Goal: Task Accomplishment & Management: Use online tool/utility

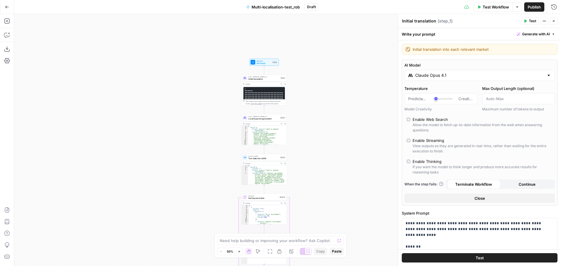
drag, startPoint x: 324, startPoint y: 117, endPoint x: 323, endPoint y: 78, distance: 38.6
click at [323, 78] on div "Workflow Set Inputs Inputs LLM · Claude Opus 4.1 Initial translation Step 1 Out…" at bounding box center [287, 140] width 547 height 252
click at [301, 82] on div "Workflow Set Inputs Inputs LLM · Claude Opus 4.1 Initial translation Step 1 Out…" at bounding box center [287, 140] width 547 height 252
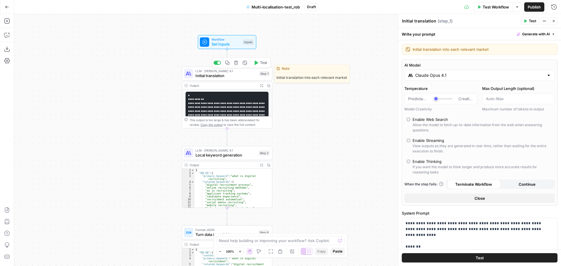
click at [258, 63] on icon "button" at bounding box center [256, 63] width 5 height 5
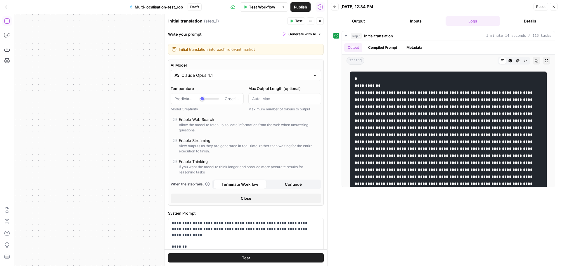
click at [5, 8] on icon "button" at bounding box center [7, 7] width 4 height 4
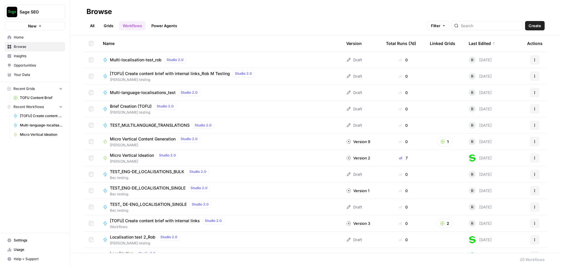
click at [129, 58] on span "Multi-localisation-test_rob" at bounding box center [136, 60] width 52 height 6
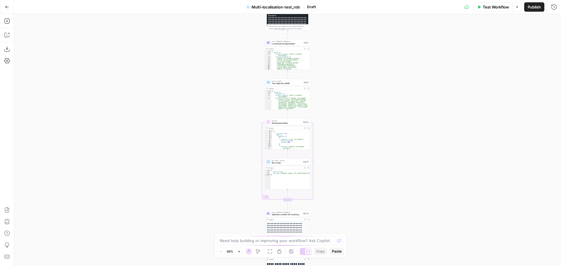
click at [242, 244] on div "Need help building or improving your workflow? Ask Copilot." at bounding box center [280, 240] width 127 height 9
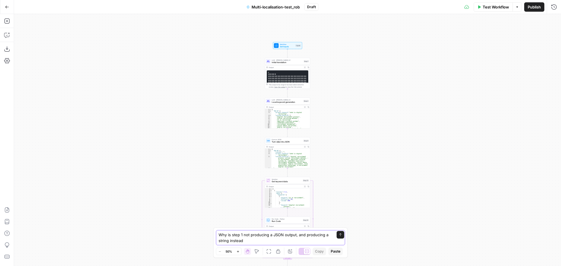
type textarea "Why is step 1 not producing a JSON output, and producing a string instead?"
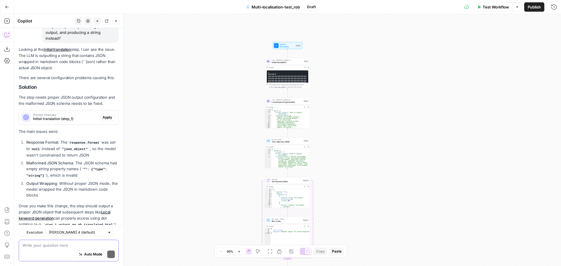
scroll to position [70, 0]
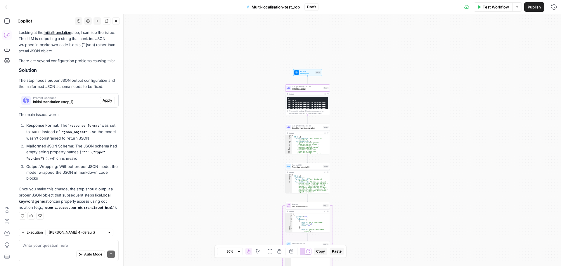
click at [85, 104] on span "Initial translation (step_1)" at bounding box center [65, 101] width 65 height 5
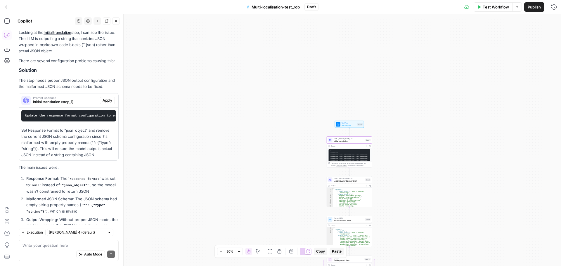
scroll to position [127, 0]
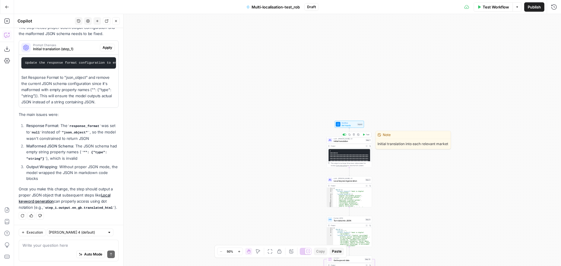
click at [350, 141] on span "Initial translation" at bounding box center [349, 141] width 31 height 3
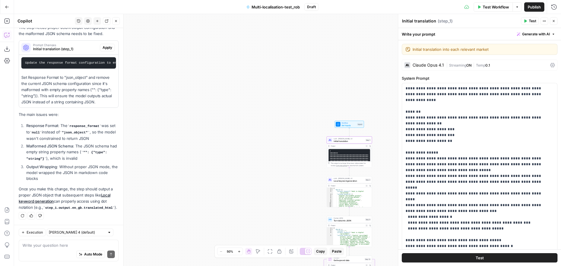
click at [550, 67] on icon at bounding box center [552, 65] width 5 height 5
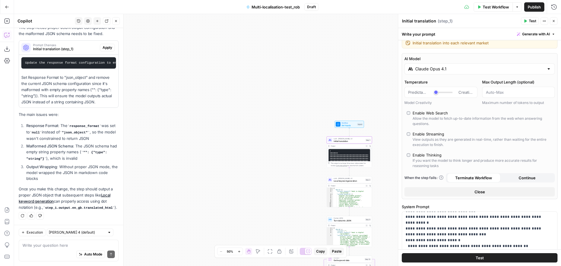
scroll to position [0, 0]
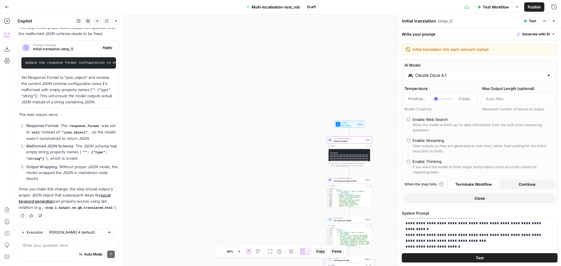
click at [546, 22] on button "Actions" at bounding box center [545, 21] width 8 height 8
click at [450, 202] on button "Close" at bounding box center [480, 198] width 151 height 9
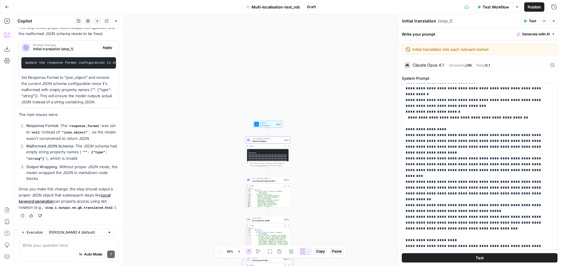
click at [103, 45] on span "Apply" at bounding box center [108, 47] width 10 height 5
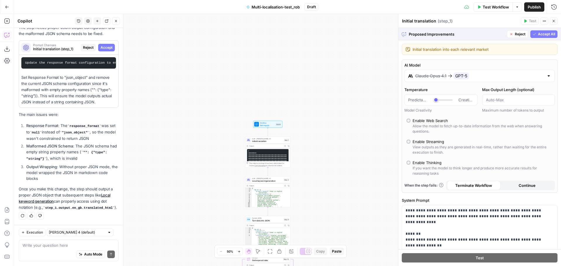
click at [516, 36] on span "Reject" at bounding box center [520, 34] width 11 height 5
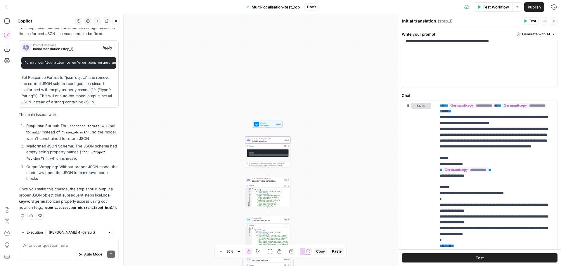
scroll to position [0, 42]
click at [59, 243] on textarea at bounding box center [69, 246] width 92 height 6
type textarea "W"
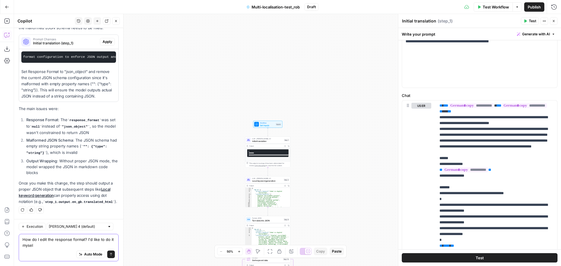
type textarea "How do I edit the response format? I'd like to do it myself"
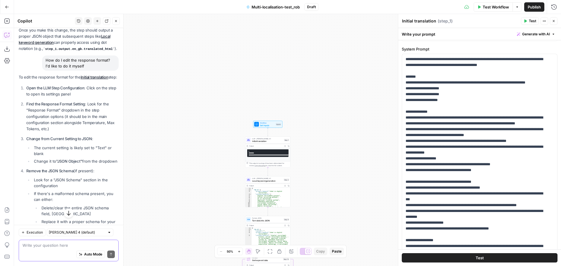
scroll to position [0, 0]
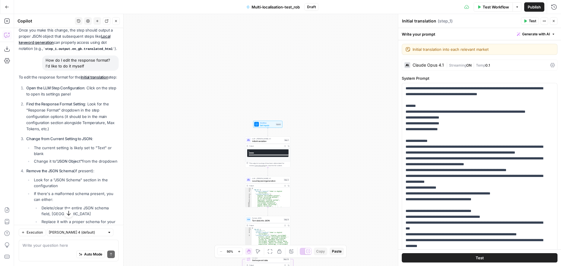
click at [543, 66] on div "| Streaming ON | Temp 0.1" at bounding box center [497, 66] width 102 height 6
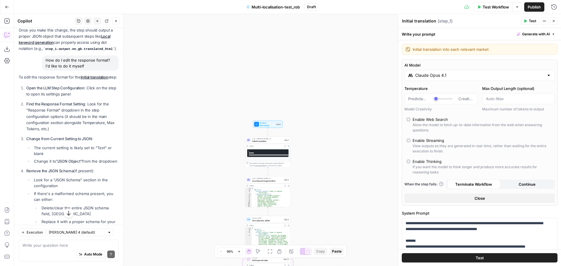
click at [436, 75] on input "Claude Opus 4.1" at bounding box center [479, 75] width 129 height 6
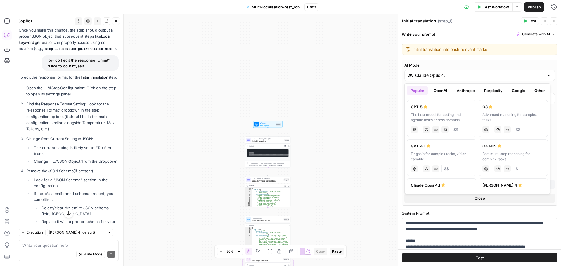
click at [423, 107] on div "GPT-5" at bounding box center [442, 107] width 62 height 6
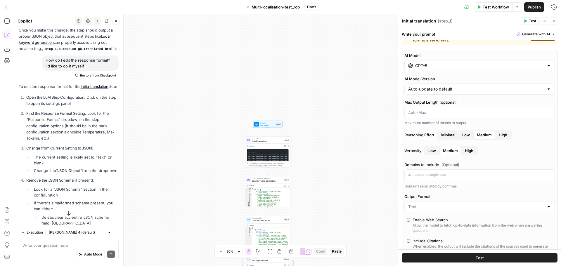
scroll to position [58, 0]
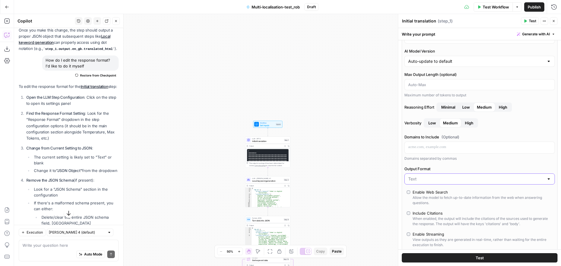
click at [424, 178] on input "Output Format" at bounding box center [476, 179] width 136 height 6
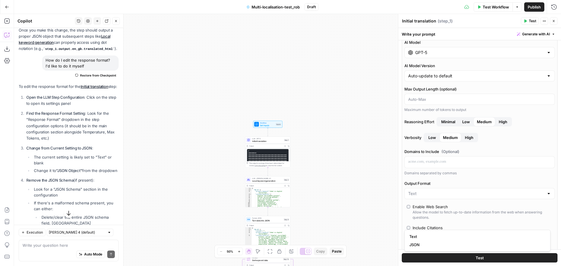
scroll to position [0, 0]
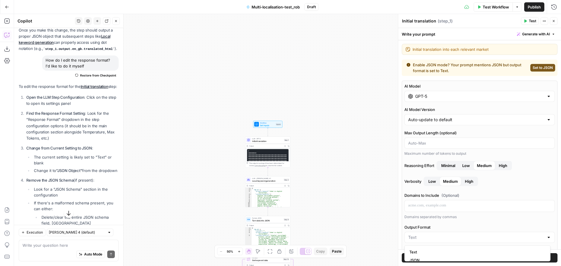
click at [489, 101] on div "GPT-5" at bounding box center [480, 96] width 151 height 11
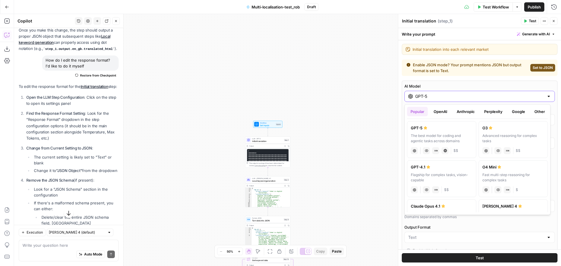
scroll to position [29, 0]
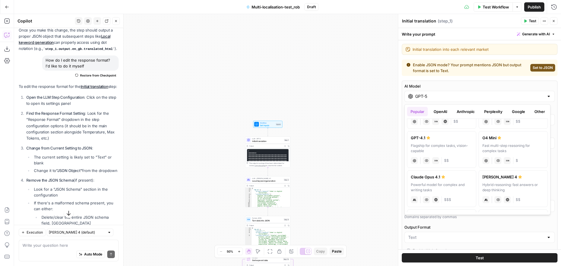
click at [461, 183] on div "Powerful model for complex and writing tasks" at bounding box center [442, 187] width 62 height 11
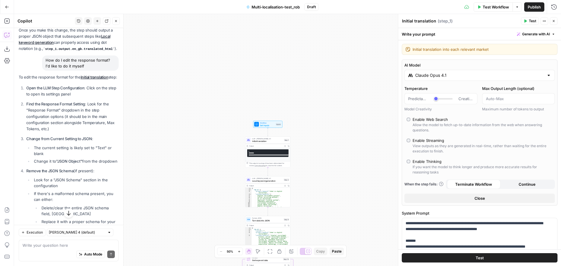
click at [489, 76] on input "Claude Opus 4.1" at bounding box center [479, 75] width 129 height 6
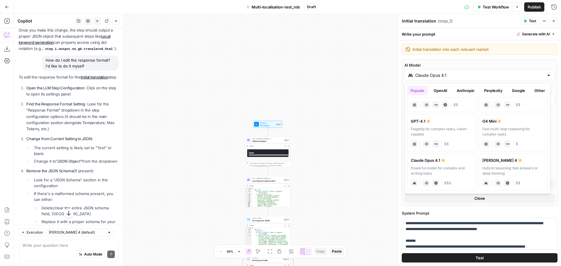
scroll to position [58, 0]
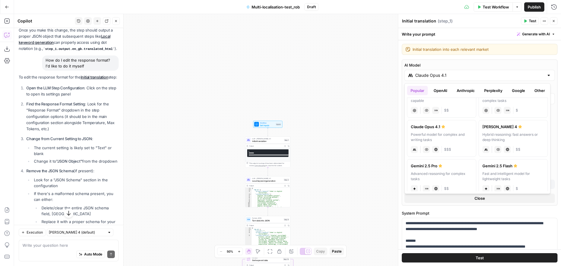
click at [506, 131] on label "Claude Sonnet 4 Hybrid reasoning: fast answers or deep thinking anthropic Visio…" at bounding box center [513, 138] width 69 height 37
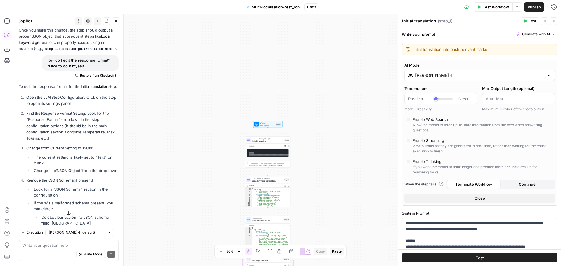
click at [442, 79] on div "Claude Sonnet 4" at bounding box center [480, 75] width 151 height 11
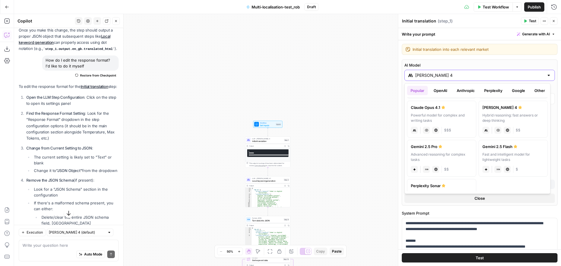
scroll to position [88, 0]
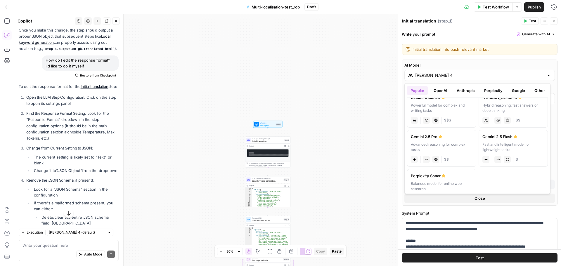
click at [443, 149] on div "Advanced reasoning for complex tasks" at bounding box center [442, 147] width 62 height 11
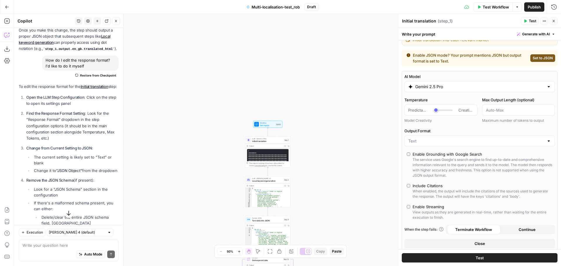
scroll to position [0, 0]
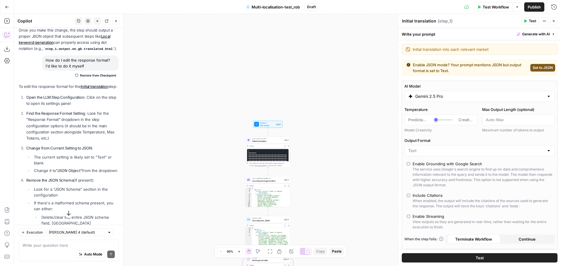
click at [451, 154] on div at bounding box center [480, 150] width 151 height 11
click at [455, 98] on input "Gemini 2.5 Pro" at bounding box center [479, 97] width 129 height 6
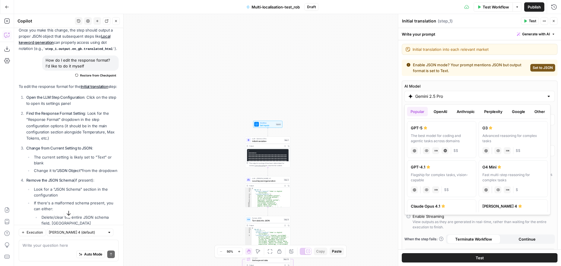
click at [452, 208] on div "Claude Opus 4.1" at bounding box center [442, 206] width 62 height 6
type input "Claude Opus 4.1"
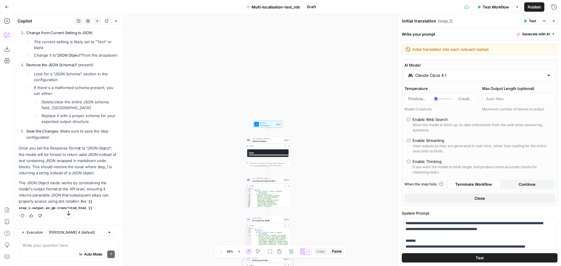
scroll to position [414, 0]
click at [44, 244] on textarea at bounding box center [69, 246] width 92 height 6
type textarea "\"
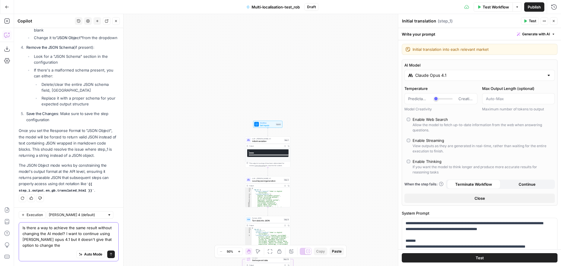
scroll to position [431, 0]
type textarea "Is there a way to achieve the same result without changing the AI model? I want…"
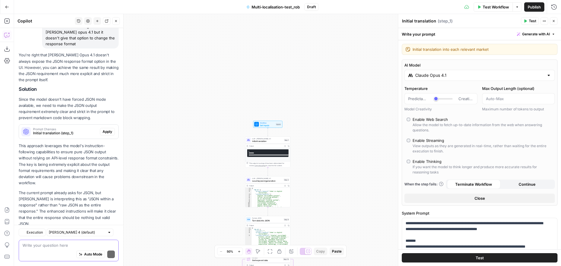
scroll to position [628, 0]
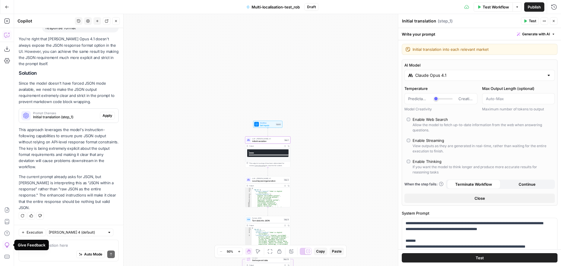
click at [48, 120] on span "Initial translation (step_1)" at bounding box center [65, 117] width 65 height 5
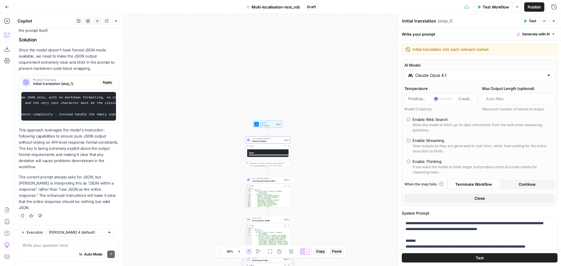
scroll to position [0, 191]
click at [552, 23] on button "Close" at bounding box center [554, 21] width 8 height 8
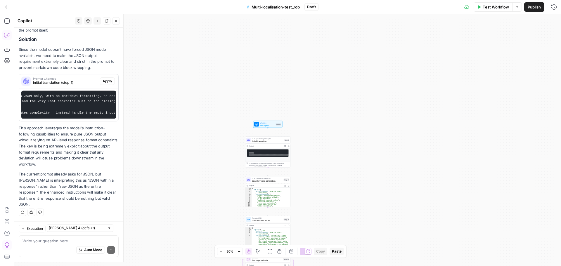
scroll to position [666, 0]
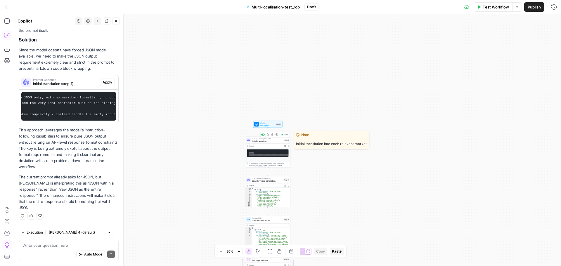
click at [263, 143] on div "LLM · Claude Opus 4.1 Initial translation Step 1 Copy step Delete step Edit Not…" at bounding box center [267, 140] width 45 height 7
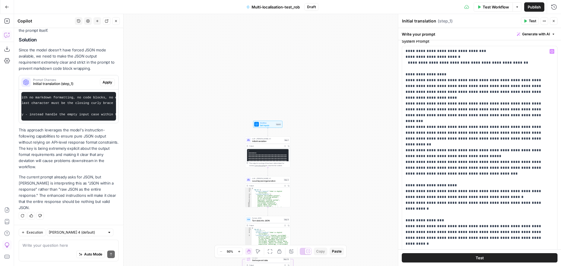
scroll to position [88, 0]
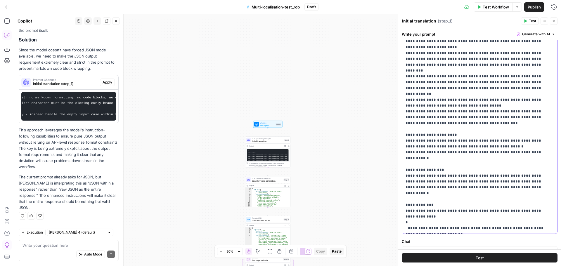
click at [409, 215] on p "**********" at bounding box center [475, 18] width 139 height 427
click at [512, 164] on p "**********" at bounding box center [475, 18] width 139 height 427
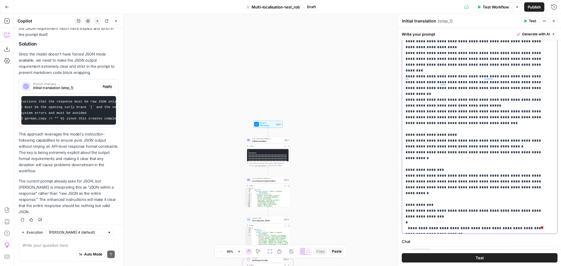
scroll to position [685, 0]
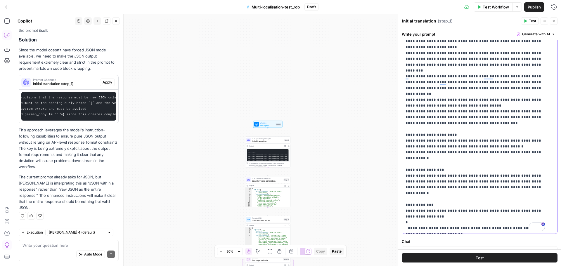
click at [532, 165] on p "**********" at bounding box center [475, 21] width 139 height 433
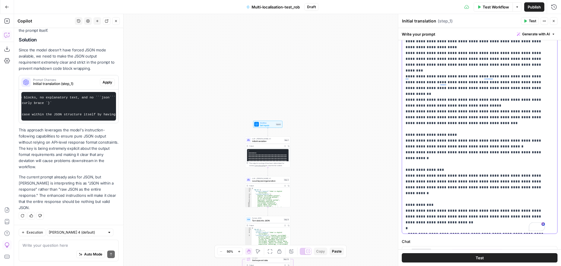
click at [416, 176] on p "**********" at bounding box center [475, 24] width 139 height 438
click at [54, 81] on span "Prompt Changes" at bounding box center [65, 79] width 65 height 3
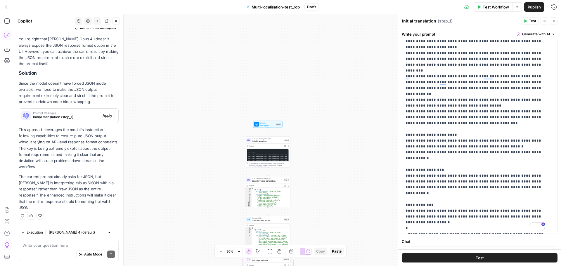
scroll to position [647, 0]
click at [103, 118] on span "Apply" at bounding box center [108, 115] width 10 height 5
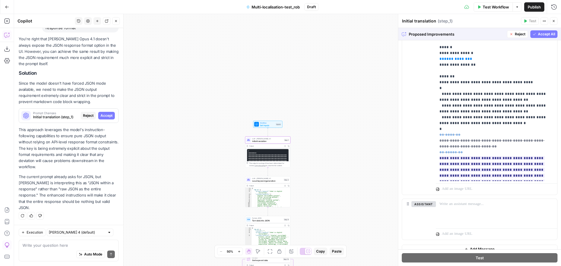
scroll to position [388, 0]
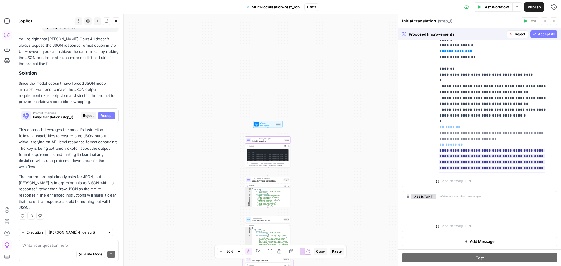
drag, startPoint x: 539, startPoint y: 35, endPoint x: 506, endPoint y: 69, distance: 46.9
click at [539, 35] on span "Accept All" at bounding box center [546, 34] width 17 height 5
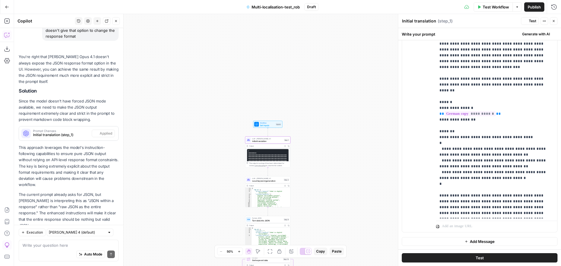
scroll to position [0, 0]
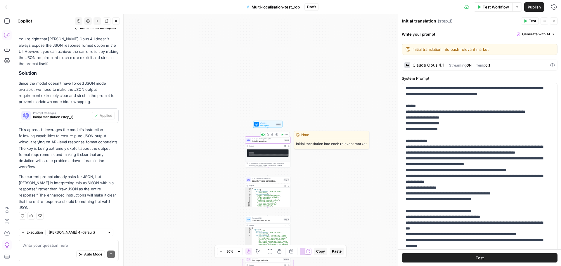
click at [286, 136] on span "Test" at bounding box center [286, 135] width 4 height 3
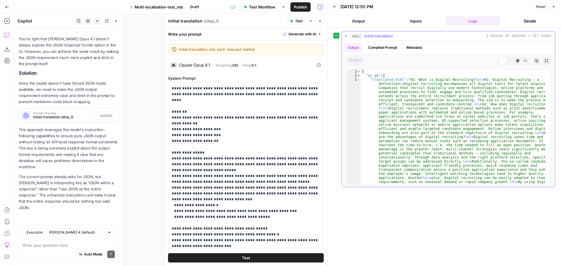
scroll to position [590, 0]
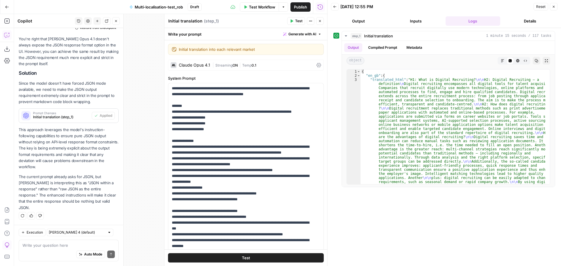
click at [554, 10] on button "Close" at bounding box center [554, 7] width 8 height 8
click at [554, 8] on div "Back 09/10/25 at 12:55 PM Reset Close Output Inputs Logs Details step_1 Initial…" at bounding box center [444, 133] width 234 height 266
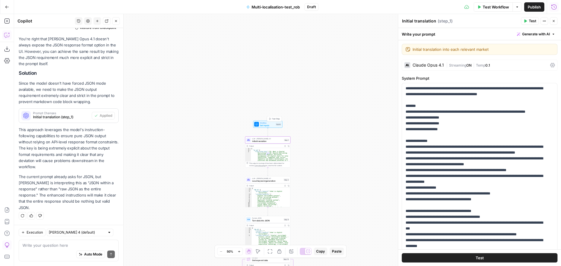
click at [269, 124] on span "Set Inputs" at bounding box center [267, 125] width 15 height 3
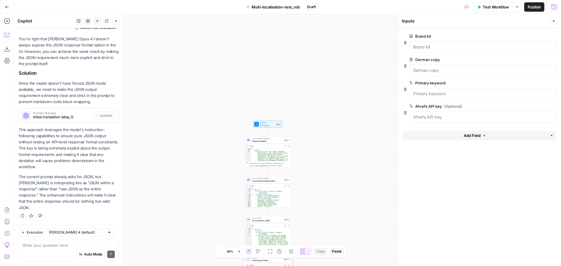
click at [495, 6] on span "Test Workflow" at bounding box center [496, 7] width 26 height 6
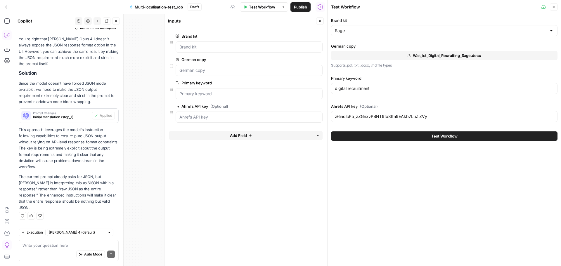
click at [443, 137] on span "Test Workflow" at bounding box center [444, 136] width 26 height 6
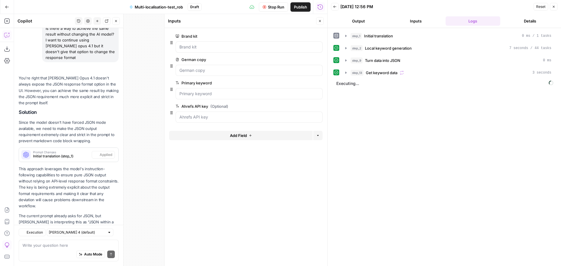
scroll to position [590, 0]
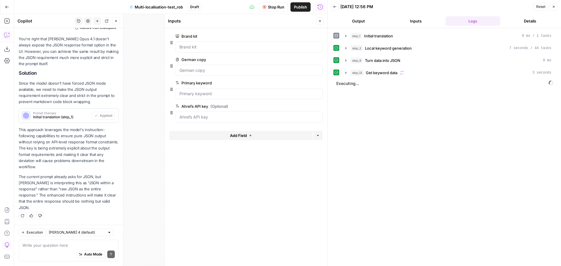
click at [318, 21] on button "Close" at bounding box center [320, 21] width 8 height 8
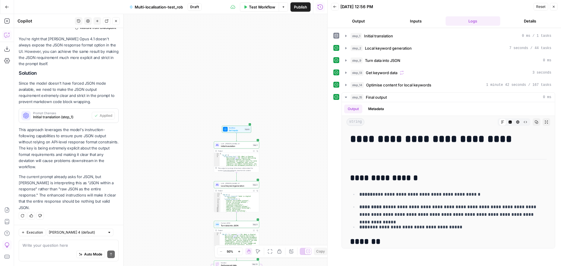
drag, startPoint x: 194, startPoint y: 64, endPoint x: 163, endPoint y: 188, distance: 128.0
click at [163, 188] on div "Workflow Set Inputs Inputs LLM · [PERSON_NAME] Opus 4.1 Initial translation Ste…" at bounding box center [170, 140] width 313 height 252
click at [119, 21] on button "Close" at bounding box center [116, 21] width 8 height 8
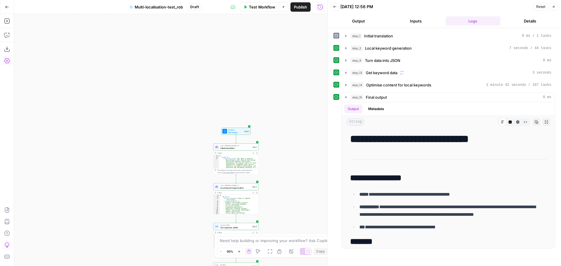
click at [6, 64] on button "Settings" at bounding box center [6, 60] width 9 height 9
click at [37, 92] on textarea "Description (Optional)" at bounding box center [68, 90] width 97 height 12
click at [9, 22] on icon "button" at bounding box center [7, 21] width 6 height 6
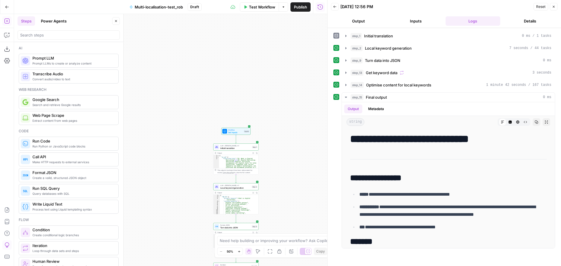
click at [57, 21] on button "Power Agents" at bounding box center [53, 20] width 33 height 9
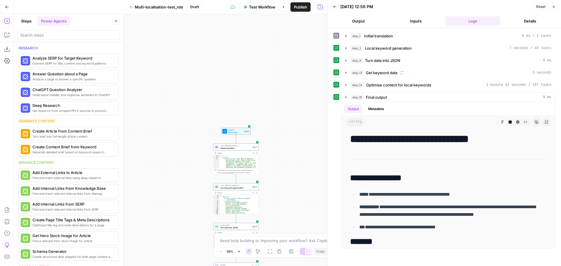
click at [29, 21] on button "Steps" at bounding box center [27, 20] width 18 height 9
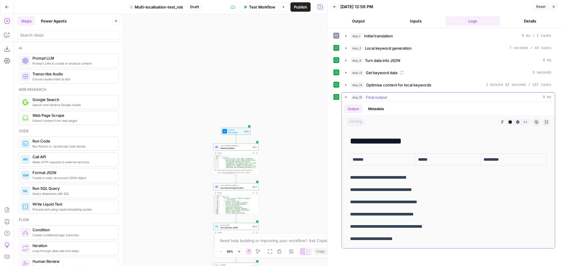
scroll to position [175, 0]
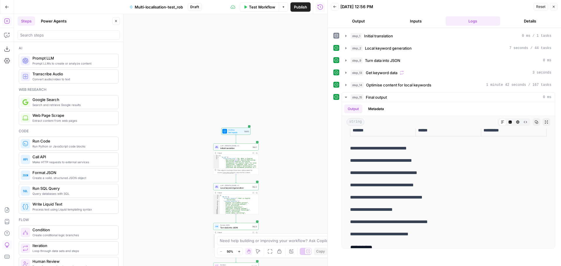
drag, startPoint x: 551, startPoint y: 9, endPoint x: 228, endPoint y: 140, distance: 348.6
click at [551, 9] on button "Close" at bounding box center [554, 7] width 8 height 8
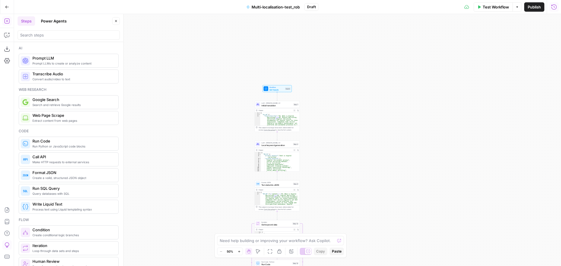
drag, startPoint x: 328, startPoint y: 131, endPoint x: 335, endPoint y: 127, distance: 7.5
click at [335, 127] on div "Workflow Set Inputs Inputs LLM · [PERSON_NAME] Opus 4.1 Initial translation Ste…" at bounding box center [287, 140] width 547 height 252
click at [273, 105] on span "Initial translation" at bounding box center [277, 105] width 31 height 3
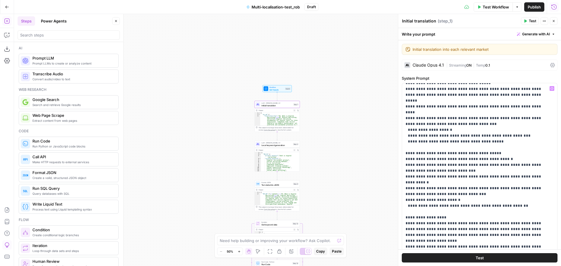
scroll to position [88, 0]
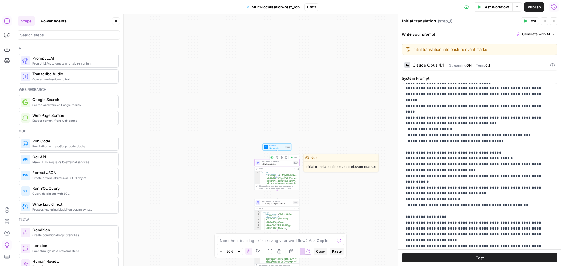
drag, startPoint x: 284, startPoint y: 163, endPoint x: 326, endPoint y: 228, distance: 77.2
click at [284, 163] on span "Initial translation" at bounding box center [277, 164] width 31 height 3
click at [515, 9] on button "Options" at bounding box center [517, 6] width 9 height 9
click at [501, 20] on span "Run Test" at bounding box center [501, 21] width 26 height 6
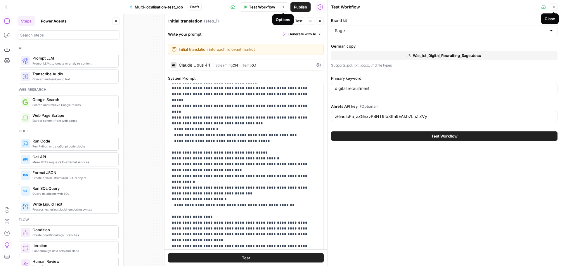
click at [552, 7] on button "Close" at bounding box center [554, 7] width 8 height 8
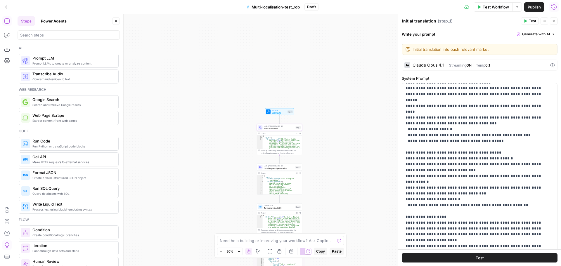
click at [306, 155] on div "Workflow Set Inputs Inputs LLM · [PERSON_NAME] Opus 4.1 Initial translation Ste…" at bounding box center [287, 140] width 547 height 252
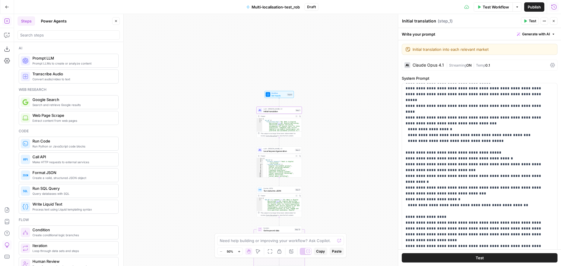
drag, startPoint x: 329, startPoint y: 171, endPoint x: 327, endPoint y: 155, distance: 16.5
click at [327, 155] on div "Workflow Set Inputs Inputs LLM · [PERSON_NAME] Opus 4.1 Initial translation Ste…" at bounding box center [287, 140] width 547 height 252
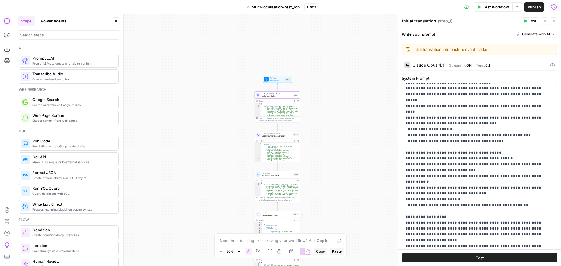
click at [272, 137] on span "Local keyword generation" at bounding box center [277, 135] width 30 height 3
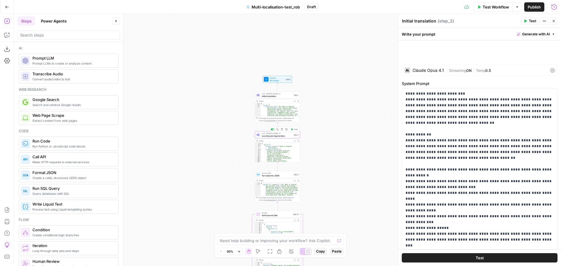
type textarea "Local keyword generation"
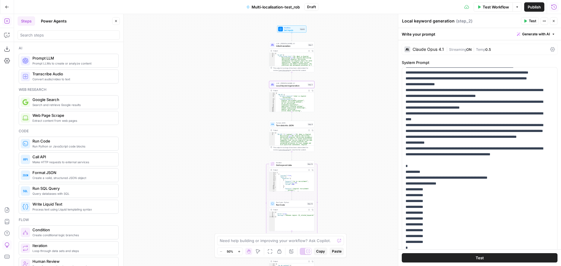
drag, startPoint x: 325, startPoint y: 169, endPoint x: 339, endPoint y: 117, distance: 54.2
click at [339, 117] on div "Workflow Set Inputs Inputs LLM · [PERSON_NAME] Opus 4.1 Initial translation Ste…" at bounding box center [287, 140] width 547 height 252
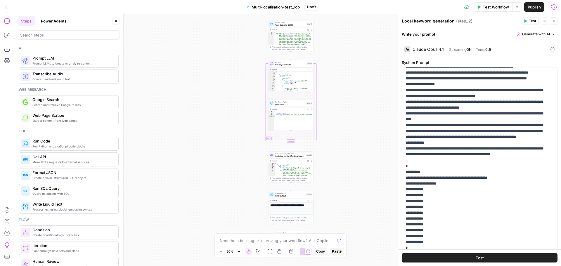
drag, startPoint x: 358, startPoint y: 155, endPoint x: 357, endPoint y: 56, distance: 98.5
click at [357, 56] on div "Workflow Set Inputs Inputs LLM · [PERSON_NAME] Opus 4.1 Initial translation Ste…" at bounding box center [287, 140] width 547 height 252
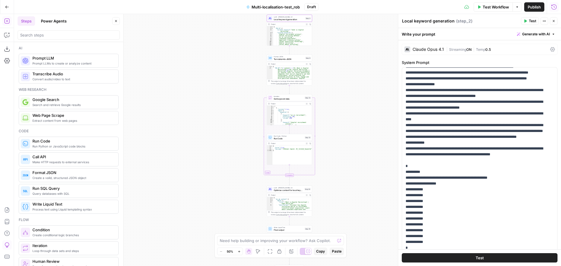
drag, startPoint x: 351, startPoint y: 84, endPoint x: 349, endPoint y: 118, distance: 34.2
click at [349, 118] on div "Workflow Set Inputs Inputs LLM · [PERSON_NAME] Opus 4.1 Initial translation Ste…" at bounding box center [287, 140] width 547 height 252
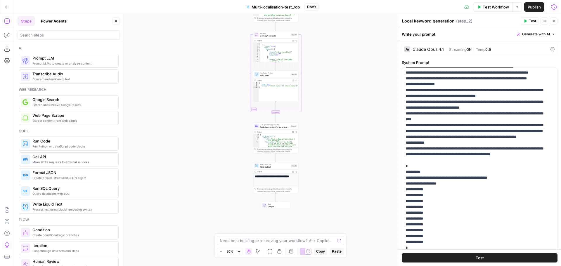
drag, startPoint x: 344, startPoint y: 107, endPoint x: 330, endPoint y: 42, distance: 66.4
click at [330, 42] on div "Workflow Set Inputs Inputs LLM · [PERSON_NAME] Opus 4.1 Initial translation Ste…" at bounding box center [287, 140] width 547 height 252
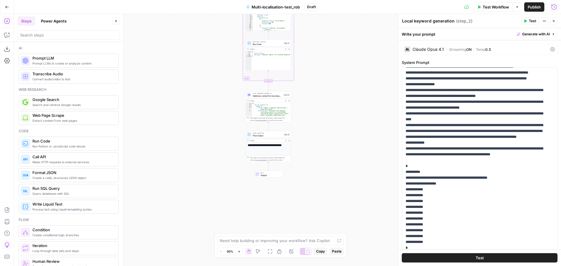
drag, startPoint x: 341, startPoint y: 96, endPoint x: 334, endPoint y: 66, distance: 31.3
click at [334, 66] on div "Workflow Set Inputs Inputs LLM · [PERSON_NAME] Opus 4.1 Initial translation Ste…" at bounding box center [287, 140] width 547 height 252
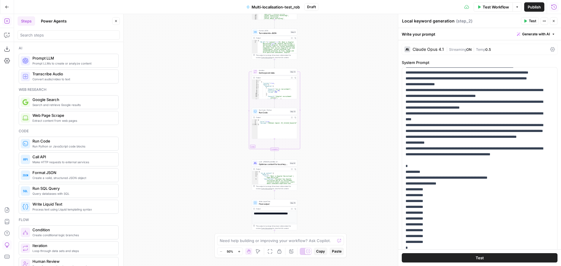
drag, startPoint x: 334, startPoint y: 66, endPoint x: 340, endPoint y: 140, distance: 73.9
click at [340, 140] on div "Workflow Set Inputs Inputs LLM · [PERSON_NAME] Opus 4.1 Initial translation Ste…" at bounding box center [287, 140] width 547 height 252
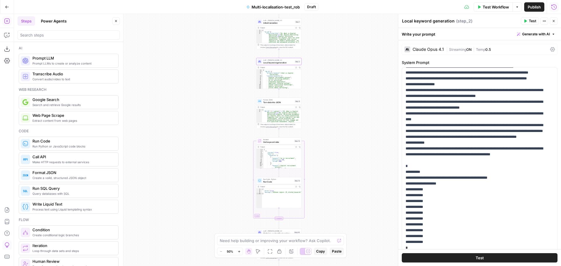
drag, startPoint x: 334, startPoint y: 82, endPoint x: 338, endPoint y: 147, distance: 65.0
click at [338, 147] on div "Workflow Set Inputs Inputs LLM · [PERSON_NAME] Opus 4.1 Initial translation Ste…" at bounding box center [287, 140] width 547 height 252
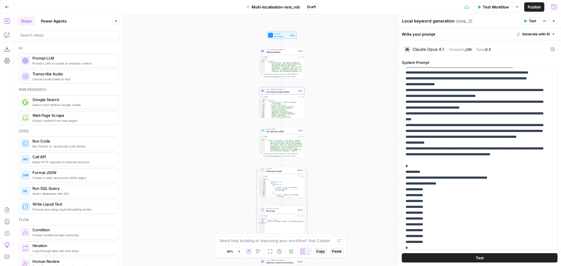
drag, startPoint x: 325, startPoint y: 95, endPoint x: 328, endPoint y: 124, distance: 29.4
click at [328, 124] on div "Workflow Set Inputs Inputs LLM · [PERSON_NAME] Opus 4.1 Initial translation Ste…" at bounding box center [287, 140] width 547 height 252
click at [298, 97] on button "Expand Output" at bounding box center [300, 97] width 4 height 4
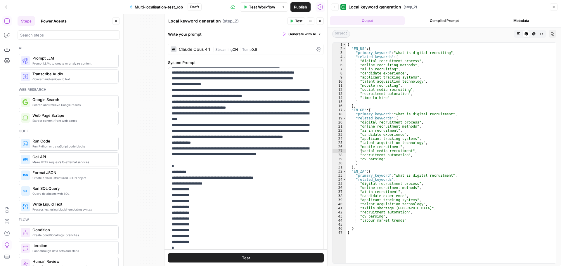
click at [362, 151] on div "{ "EN_US" : { "primary_keyword" : "what is digital recruiting" , "related_keywo…" at bounding box center [451, 157] width 210 height 229
drag, startPoint x: 361, startPoint y: 155, endPoint x: 406, endPoint y: 155, distance: 45.0
click at [406, 155] on div "{ "EN_US" : { "primary_keyword" : "what is digital recruiting" , "related_keywo…" at bounding box center [451, 157] width 210 height 229
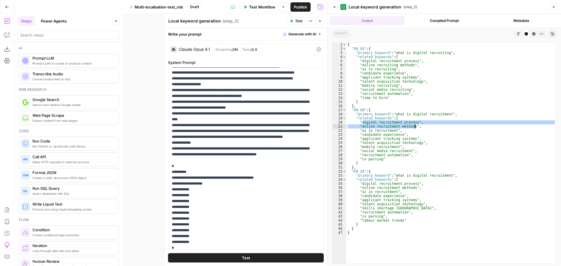
drag, startPoint x: 362, startPoint y: 123, endPoint x: 415, endPoint y: 127, distance: 53.1
click at [415, 127] on div "{ "EN_US" : { "primary_keyword" : "what is digital recruiting" , "related_keywo…" at bounding box center [451, 157] width 210 height 229
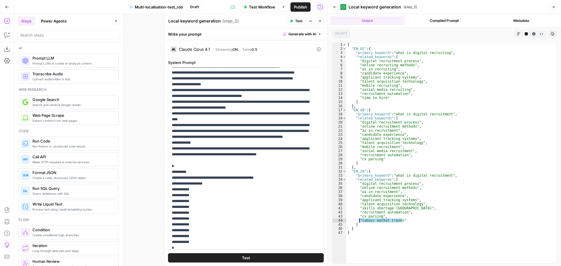
drag, startPoint x: 404, startPoint y: 221, endPoint x: 360, endPoint y: 221, distance: 44.4
click at [360, 221] on div "{ "EN_US" : { "primary_keyword" : "what is digital recruiting" , "related_keywo…" at bounding box center [451, 157] width 210 height 229
type textarea "**********"
click at [553, 10] on button "Close" at bounding box center [554, 7] width 8 height 8
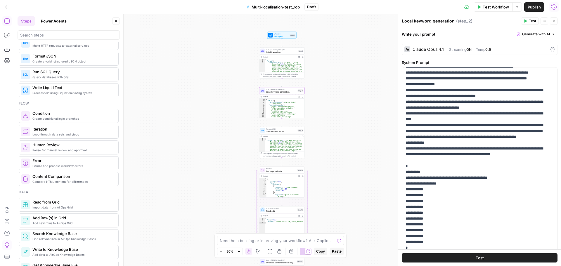
scroll to position [117, 0]
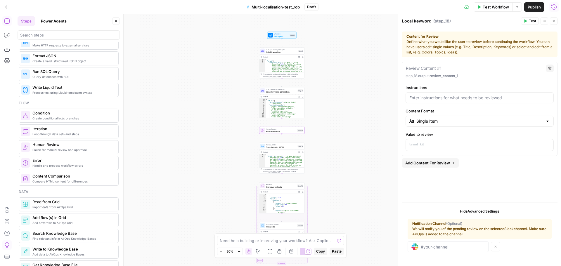
type textarea "Human Review"
click at [287, 125] on icon "button" at bounding box center [286, 125] width 2 height 2
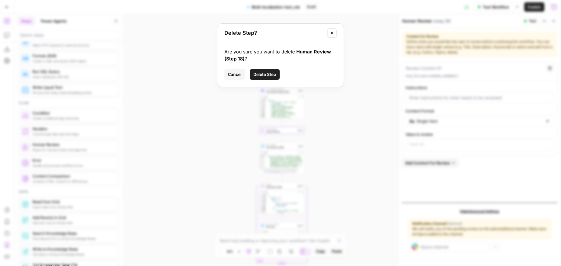
click at [260, 68] on div "Are you sure you want to delete Human Review (Step 18) ? Cancel Delete Step" at bounding box center [280, 64] width 126 height 44
click at [261, 73] on span "Delete Step" at bounding box center [264, 75] width 23 height 6
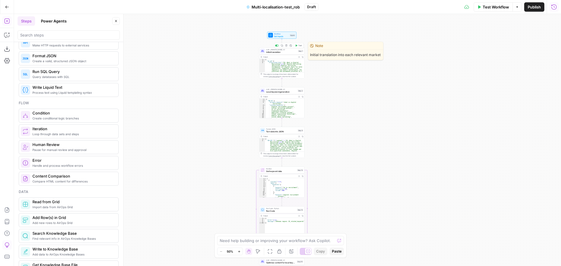
drag, startPoint x: 281, startPoint y: 53, endPoint x: 117, endPoint y: 23, distance: 166.4
click at [281, 53] on span "Initial translation" at bounding box center [281, 52] width 31 height 3
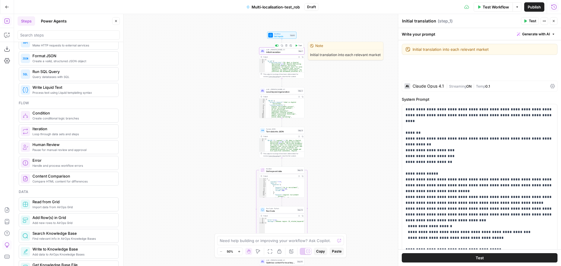
click at [116, 21] on icon "button" at bounding box center [116, 21] width 2 height 2
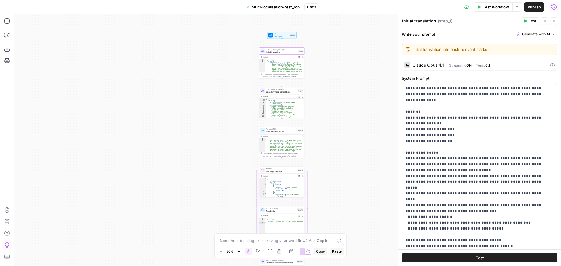
click at [315, 64] on div "Workflow Set Inputs Inputs LLM · [PERSON_NAME] Opus 4.1 Initial translation Ste…" at bounding box center [287, 140] width 547 height 252
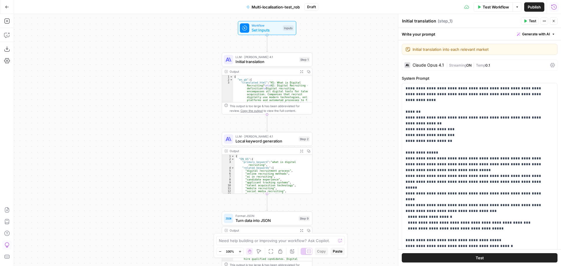
drag, startPoint x: 312, startPoint y: 67, endPoint x: 330, endPoint y: 89, distance: 28.6
click at [330, 89] on div "Workflow Set Inputs Inputs LLM · [PERSON_NAME] Opus 4.1 Initial translation Ste…" at bounding box center [287, 140] width 547 height 252
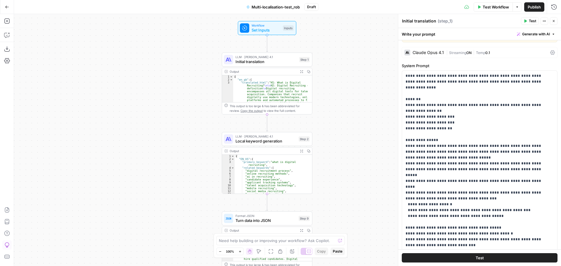
scroll to position [0, 0]
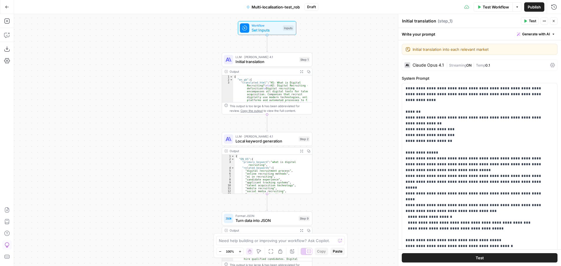
click at [435, 63] on div "Claude Opus 4.1" at bounding box center [424, 65] width 39 height 6
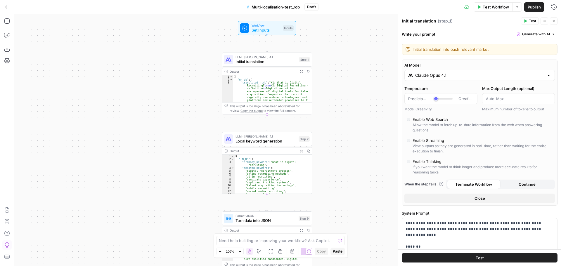
click at [431, 76] on input "Claude Opus 4.1" at bounding box center [479, 75] width 129 height 6
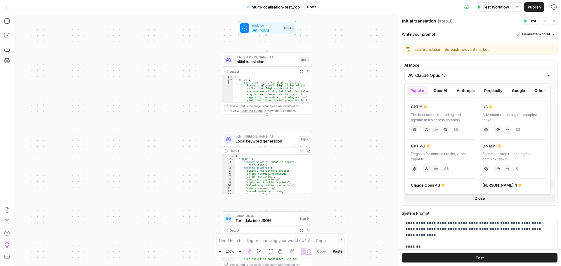
click at [430, 110] on div "GPT-5" at bounding box center [442, 107] width 62 height 6
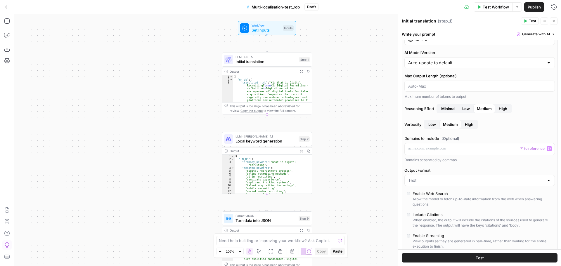
scroll to position [88, 0]
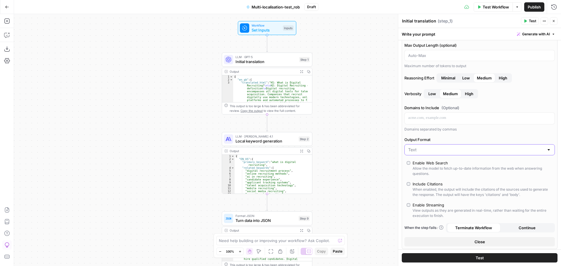
click at [424, 150] on input "Output Format" at bounding box center [476, 150] width 136 height 6
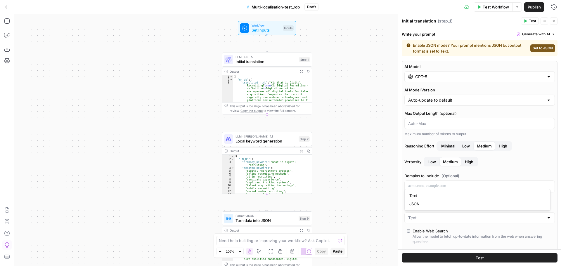
scroll to position [0, 0]
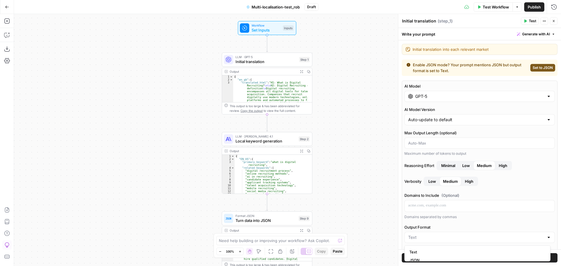
click at [419, 95] on input "GPT-5" at bounding box center [479, 97] width 129 height 6
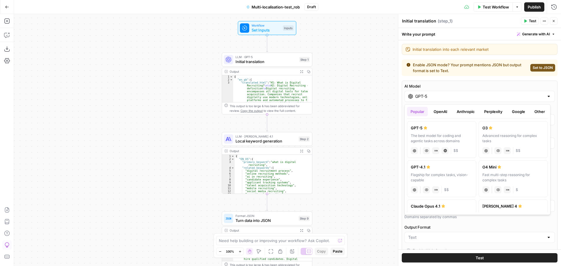
click at [443, 113] on button "OpenAI" at bounding box center [440, 111] width 21 height 9
click at [466, 114] on button "Anthropic" at bounding box center [465, 111] width 25 height 9
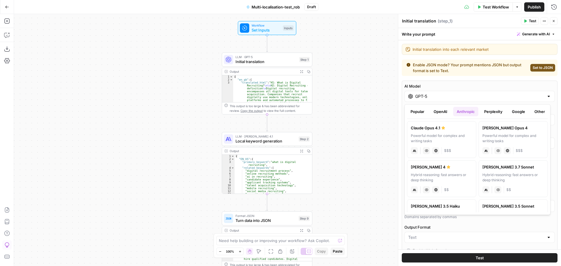
click at [443, 133] on label "Claude Opus 4.1 Powerful model for complex and writing tasks anthropic Vision C…" at bounding box center [441, 139] width 69 height 37
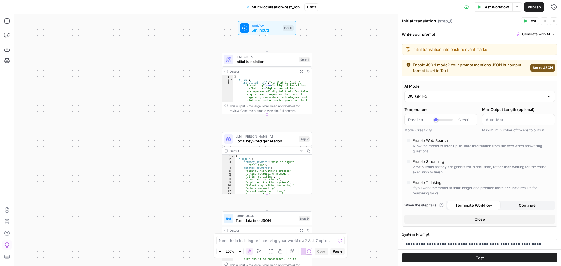
type input "Claude Opus 4.1"
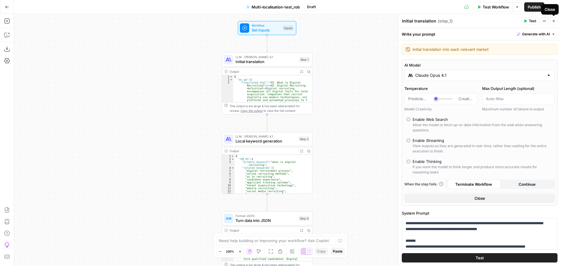
click at [554, 23] on button "Close" at bounding box center [554, 21] width 8 height 8
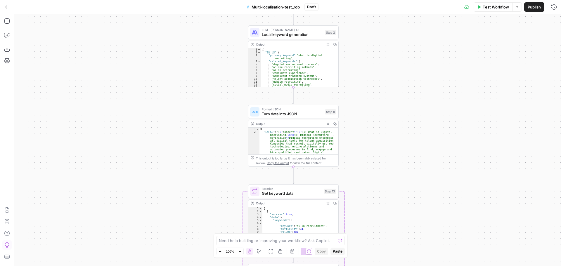
drag, startPoint x: 336, startPoint y: 177, endPoint x: 362, endPoint y: 70, distance: 109.9
click at [362, 70] on div "Workflow Set Inputs Inputs LLM · [PERSON_NAME] Opus 4.1 Initial translation Ste…" at bounding box center [287, 140] width 547 height 252
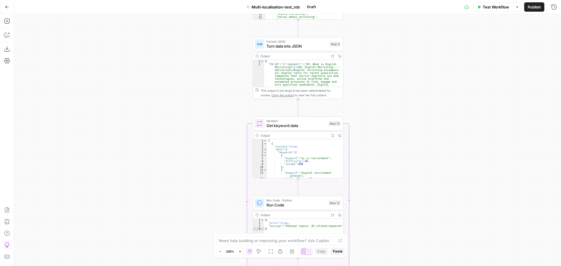
drag, startPoint x: 369, startPoint y: 91, endPoint x: 369, endPoint y: 84, distance: 7.3
click at [369, 84] on div "Workflow Set Inputs Inputs LLM · [PERSON_NAME] Opus 4.1 Initial translation Ste…" at bounding box center [287, 140] width 547 height 252
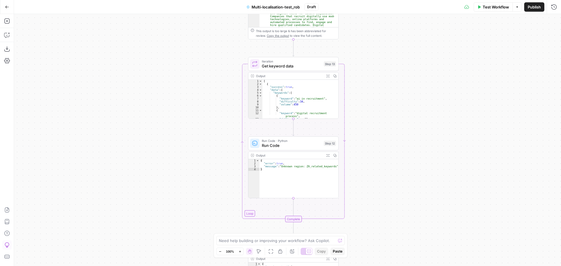
drag, startPoint x: 361, startPoint y: 119, endPoint x: 359, endPoint y: 113, distance: 7.0
click at [359, 113] on div "Workflow Set Inputs Inputs LLM · [PERSON_NAME] Opus 4.1 Initial translation Ste…" at bounding box center [287, 140] width 547 height 252
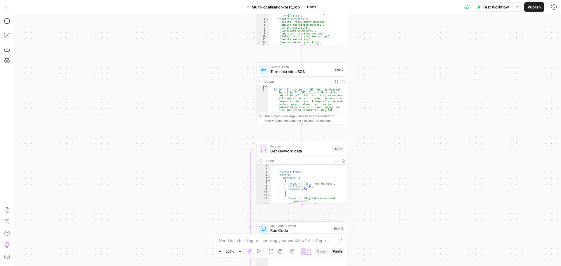
click at [375, 263] on div "Workflow Set Inputs Inputs LLM · [PERSON_NAME] Opus 4.1 Initial translation Ste…" at bounding box center [287, 140] width 547 height 252
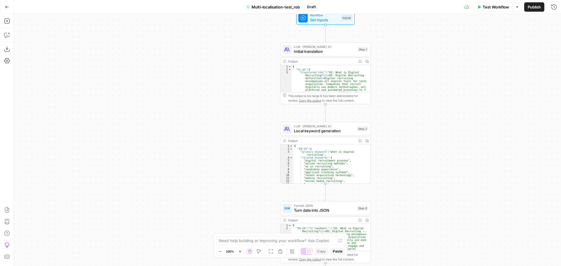
drag, startPoint x: 401, startPoint y: 237, endPoint x: 396, endPoint y: 211, distance: 26.2
click at [402, 241] on div "Workflow Set Inputs Inputs LLM · [PERSON_NAME] Opus 4.1 Initial translation Ste…" at bounding box center [287, 140] width 547 height 252
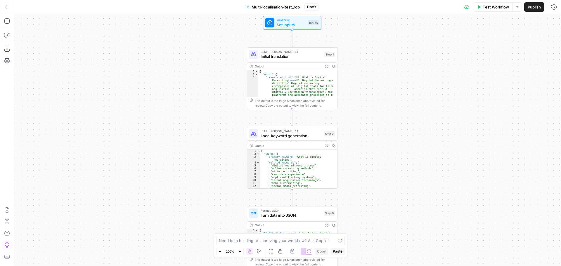
drag, startPoint x: 413, startPoint y: 125, endPoint x: 380, endPoint y: 129, distance: 33.4
click at [380, 129] on div "Workflow Set Inputs Inputs LLM · [PERSON_NAME] Opus 4.1 Initial translation Ste…" at bounding box center [287, 140] width 547 height 252
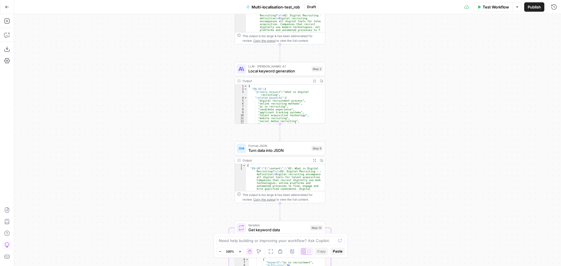
drag, startPoint x: 369, startPoint y: 148, endPoint x: 356, endPoint y: 83, distance: 66.0
click at [356, 83] on div "Workflow Set Inputs Inputs LLM · [PERSON_NAME] Opus 4.1 Initial translation Ste…" at bounding box center [287, 140] width 547 height 252
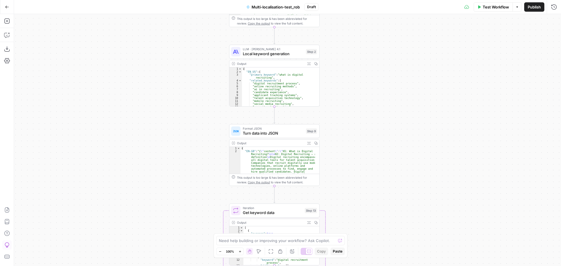
drag, startPoint x: 363, startPoint y: 108, endPoint x: 358, endPoint y: 90, distance: 18.7
click at [358, 90] on div "Workflow Set Inputs Inputs LLM · [PERSON_NAME] Opus 4.1 Initial translation Ste…" at bounding box center [287, 140] width 547 height 252
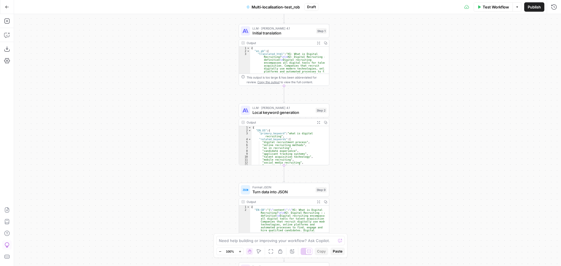
drag, startPoint x: 371, startPoint y: 77, endPoint x: 380, endPoint y: 137, distance: 60.1
click at [380, 137] on div "Workflow Set Inputs Inputs LLM · [PERSON_NAME] Opus 4.1 Initial translation Ste…" at bounding box center [287, 140] width 547 height 252
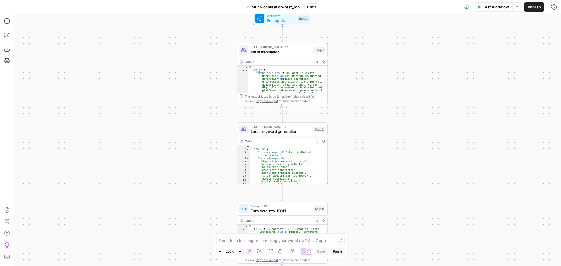
drag, startPoint x: 379, startPoint y: 123, endPoint x: 378, endPoint y: 142, distance: 19.1
click at [378, 142] on div "Workflow Set Inputs Inputs LLM · [PERSON_NAME] Opus 4.1 Initial translation Ste…" at bounding box center [287, 140] width 547 height 252
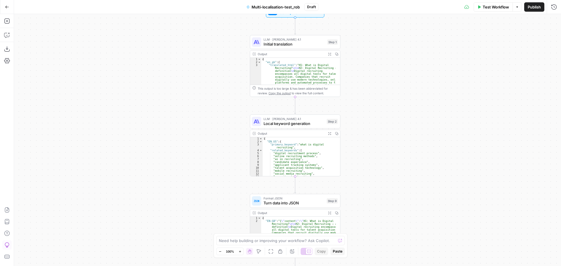
drag, startPoint x: 355, startPoint y: 136, endPoint x: 368, endPoint y: 128, distance: 15.1
click at [368, 128] on div "Workflow Set Inputs Inputs LLM · [PERSON_NAME] Opus 4.1 Initial translation Ste…" at bounding box center [287, 140] width 547 height 252
click at [302, 124] on span "Local keyword generation" at bounding box center [294, 124] width 61 height 6
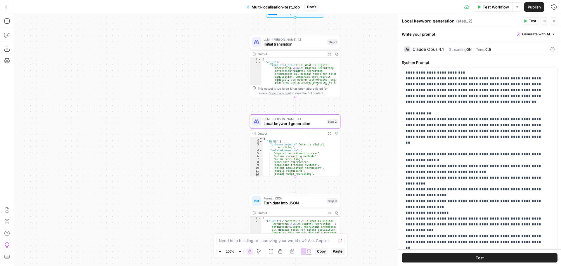
click at [554, 23] on button "Close" at bounding box center [554, 21] width 8 height 8
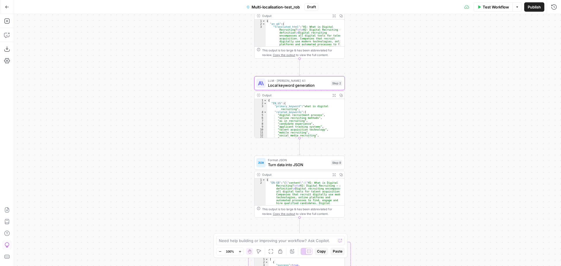
click at [379, 139] on div "Workflow Set Inputs Inputs LLM · [PERSON_NAME] Opus 4.1 Initial translation Ste…" at bounding box center [287, 140] width 547 height 252
click at [4, 23] on icon "button" at bounding box center [7, 21] width 6 height 6
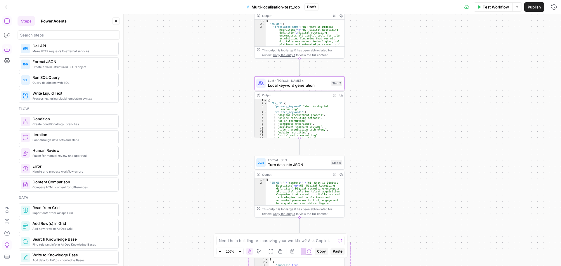
scroll to position [117, 0]
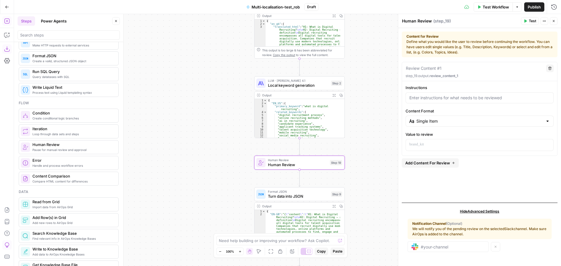
click at [334, 95] on icon "button" at bounding box center [334, 95] width 3 height 3
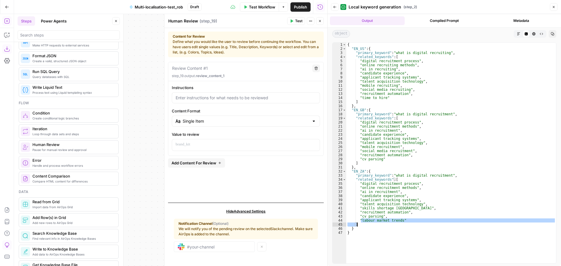
drag, startPoint x: 361, startPoint y: 221, endPoint x: 405, endPoint y: 223, distance: 44.5
click at [405, 223] on div "{ "EN_US" : { "primary_keyword" : "what is digital recruiting" , "related_keywo…" at bounding box center [451, 157] width 210 height 229
click at [425, 208] on div "{ "EN_US" : { "primary_keyword" : "what is digital recruiting" , "related_keywo…" at bounding box center [451, 157] width 210 height 229
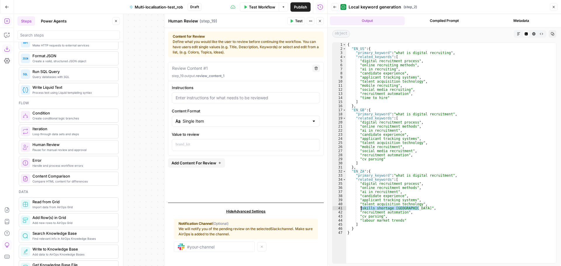
drag, startPoint x: 428, startPoint y: 208, endPoint x: 361, endPoint y: 210, distance: 67.2
click at [361, 210] on div "{ "EN_US" : { "primary_keyword" : "what is digital recruiting" , "related_keywo…" at bounding box center [451, 157] width 210 height 229
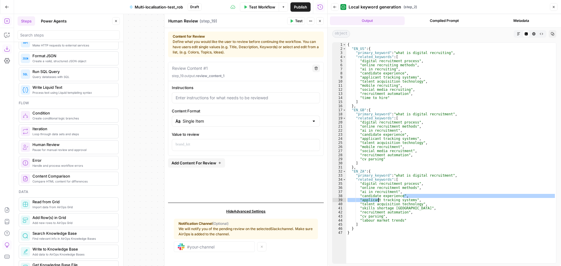
drag, startPoint x: 406, startPoint y: 196, endPoint x: 378, endPoint y: 199, distance: 28.5
click at [378, 199] on div "{ "EN_US" : { "primary_keyword" : "what is digital recruiting" , "related_keywo…" at bounding box center [451, 157] width 210 height 229
click at [390, 208] on div "{ "EN_US" : { "primary_keyword" : "what is digital recruiting" , "related_keywo…" at bounding box center [451, 157] width 210 height 229
type textarea "**********"
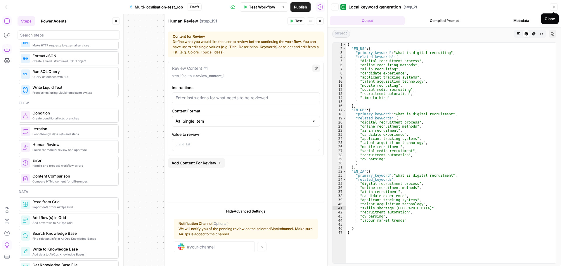
click at [554, 8] on icon "button" at bounding box center [554, 7] width 4 height 4
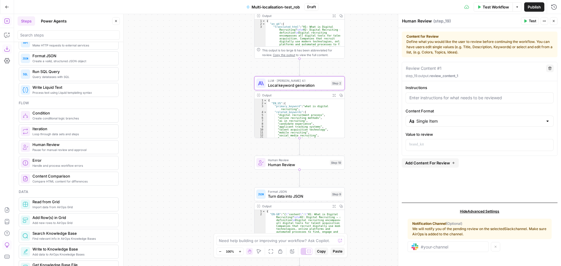
click at [552, 23] on button "Close" at bounding box center [554, 21] width 8 height 8
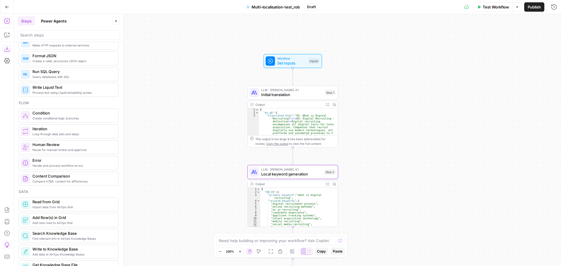
drag, startPoint x: 409, startPoint y: 77, endPoint x: 400, endPoint y: 163, distance: 86.7
click at [401, 165] on div "Workflow Set Inputs Inputs LLM · [PERSON_NAME] Opus 4.1 Initial translation Ste…" at bounding box center [287, 140] width 547 height 252
click at [288, 93] on span "Initial translation" at bounding box center [290, 94] width 61 height 6
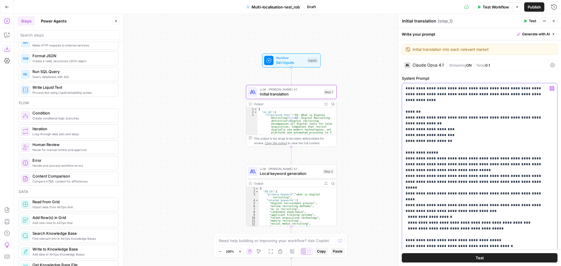
drag, startPoint x: 409, startPoint y: 119, endPoint x: 446, endPoint y: 139, distance: 41.5
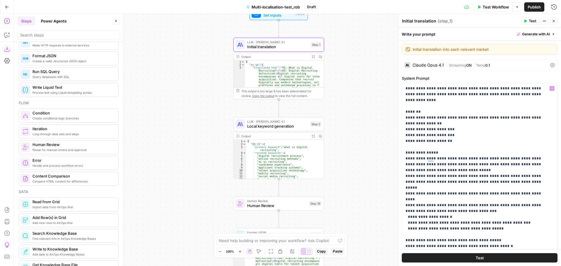
drag, startPoint x: 355, startPoint y: 136, endPoint x: 352, endPoint y: 127, distance: 10.1
click at [352, 127] on div "Workflow Set Inputs Inputs LLM · [PERSON_NAME] Opus 4.1 Initial translation Ste…" at bounding box center [287, 140] width 547 height 252
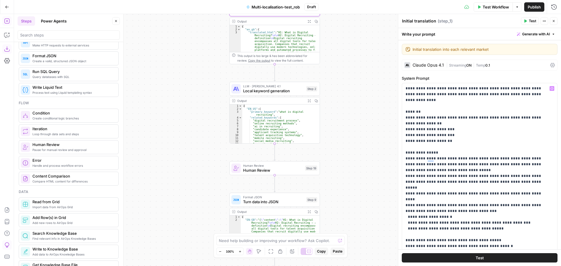
drag, startPoint x: 360, startPoint y: 161, endPoint x: 355, endPoint y: 125, distance: 35.6
click at [355, 125] on div "Workflow Set Inputs Inputs LLM · [PERSON_NAME] Opus 4.1 Initial translation Ste…" at bounding box center [287, 140] width 547 height 252
click at [303, 165] on span "Human Review" at bounding box center [273, 165] width 60 height 5
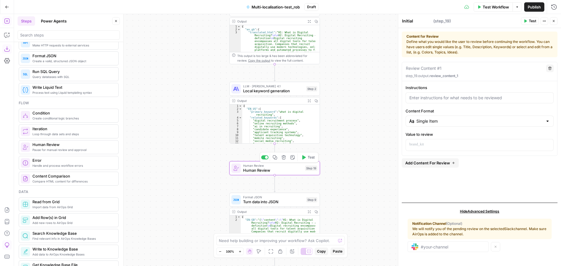
type textarea "Human Review"
click at [284, 160] on icon "button" at bounding box center [284, 157] width 4 height 4
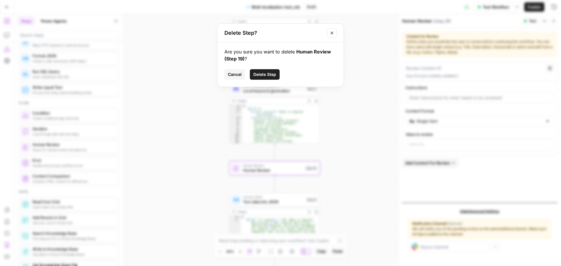
click at [267, 78] on button "Delete Step" at bounding box center [265, 74] width 30 height 11
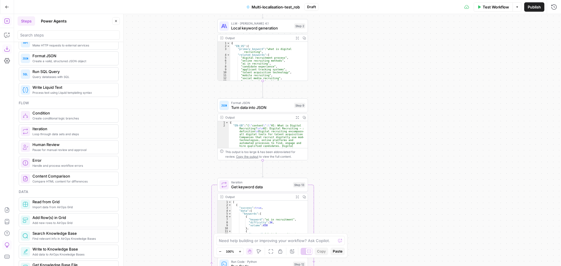
drag, startPoint x: 349, startPoint y: 154, endPoint x: 337, endPoint y: 91, distance: 64.0
click at [337, 91] on div "Workflow Set Inputs Inputs LLM · [PERSON_NAME] Opus 4.1 Initial translation Ste…" at bounding box center [287, 140] width 547 height 252
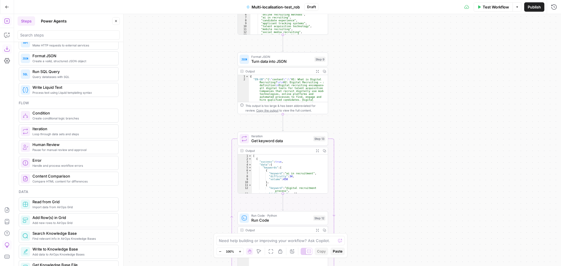
drag, startPoint x: 338, startPoint y: 120, endPoint x: 358, endPoint y: 74, distance: 50.4
click at [358, 74] on div "Workflow Set Inputs Inputs LLM · [PERSON_NAME] Opus 4.1 Initial translation Ste…" at bounding box center [287, 140] width 547 height 252
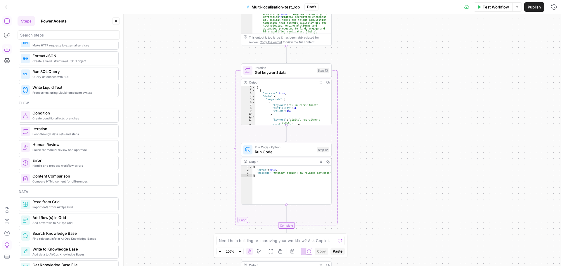
click at [360, 65] on div "Workflow Set Inputs Inputs LLM · [PERSON_NAME] Opus 4.1 Initial translation Ste…" at bounding box center [287, 140] width 547 height 252
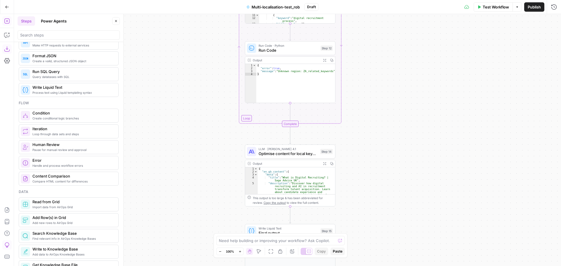
drag, startPoint x: 359, startPoint y: 53, endPoint x: 359, endPoint y: 46, distance: 7.0
click at [359, 46] on div "Workflow Set Inputs Inputs LLM · [PERSON_NAME] Opus 4.1 Initial translation Ste…" at bounding box center [287, 140] width 547 height 252
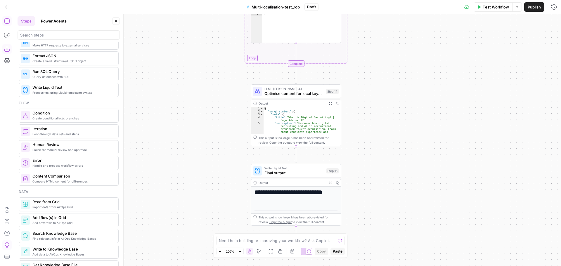
drag, startPoint x: 356, startPoint y: 159, endPoint x: 362, endPoint y: 99, distance: 59.9
click at [362, 99] on div "Workflow Set Inputs Inputs LLM · [PERSON_NAME] Opus 4.1 Initial translation Ste…" at bounding box center [287, 140] width 547 height 252
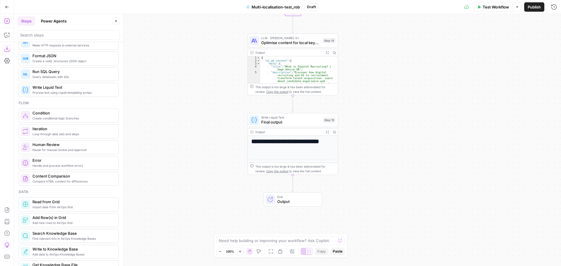
drag, startPoint x: 368, startPoint y: 121, endPoint x: 366, endPoint y: 110, distance: 11.8
click at [366, 110] on div "Workflow Set Inputs Inputs LLM · [PERSON_NAME] Opus 4.1 Initial translation Ste…" at bounding box center [287, 140] width 547 height 252
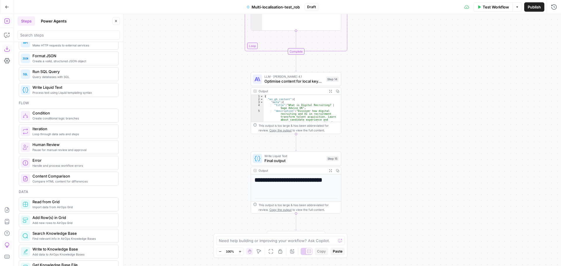
drag, startPoint x: 364, startPoint y: 120, endPoint x: 368, endPoint y: 158, distance: 38.7
click at [368, 158] on div "Workflow Set Inputs Inputs LLM · [PERSON_NAME] Opus 4.1 Initial translation Ste…" at bounding box center [287, 140] width 547 height 252
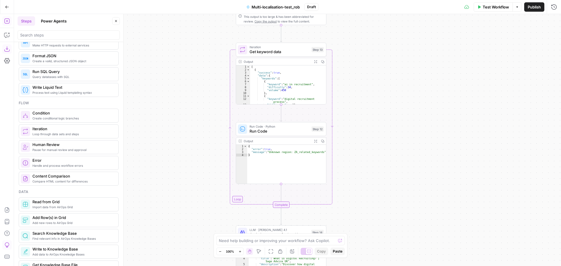
drag, startPoint x: 412, startPoint y: 99, endPoint x: 396, endPoint y: 259, distance: 160.7
click at [397, 264] on div "Workflow Set Inputs Inputs LLM · [PERSON_NAME] Opus 4.1 Initial translation Ste…" at bounding box center [287, 140] width 547 height 252
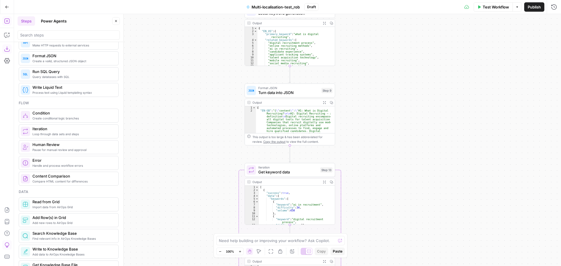
click at [386, 233] on div "Workflow Set Inputs Inputs LLM · [PERSON_NAME] Opus 4.1 Initial translation Ste…" at bounding box center [287, 140] width 547 height 252
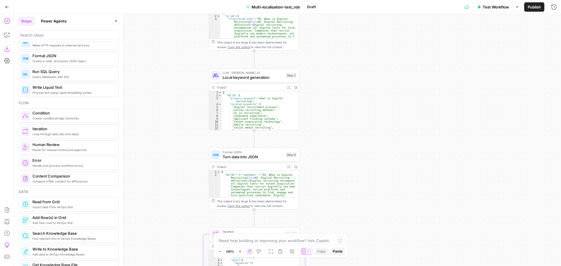
drag, startPoint x: 371, startPoint y: 189, endPoint x: 353, endPoint y: 188, distance: 18.1
click at [353, 188] on div "Workflow Set Inputs Inputs LLM · [PERSON_NAME] Opus 4.1 Initial translation Ste…" at bounding box center [287, 140] width 547 height 252
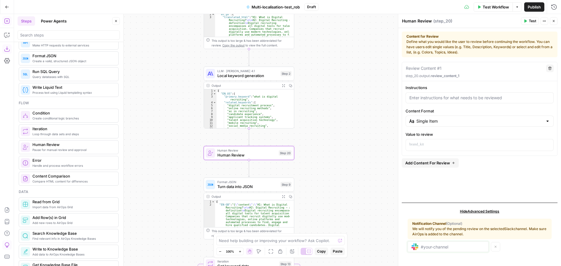
click at [447, 248] on input "text" at bounding box center [453, 246] width 64 height 5
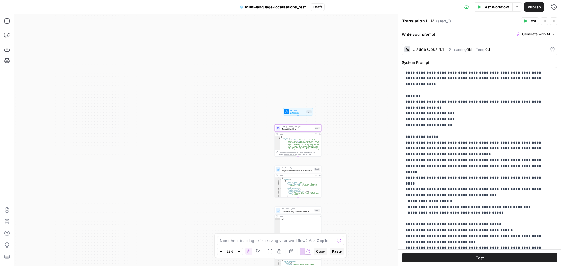
scroll to position [193, 0]
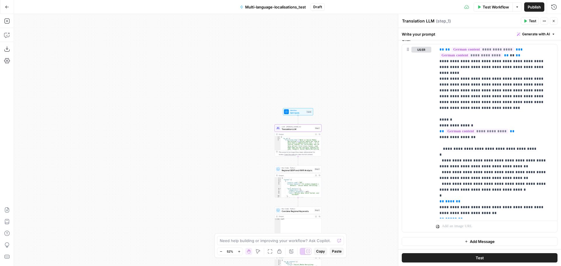
click at [339, 136] on div "Workflow Set Inputs Inputs LLM · Claude Opus 4.1 Translation LLM Step 1 Output …" at bounding box center [287, 140] width 547 height 252
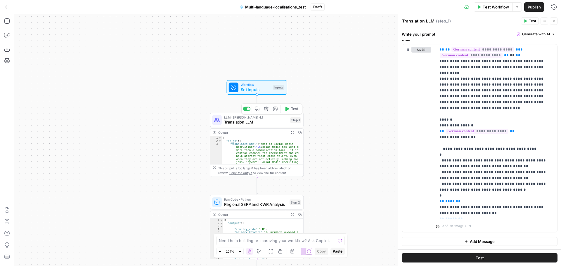
click at [263, 121] on span "Translation LLM" at bounding box center [255, 122] width 63 height 6
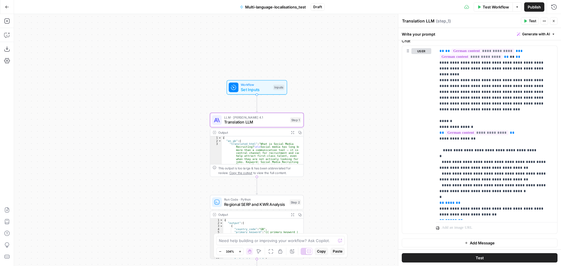
scroll to position [274, 0]
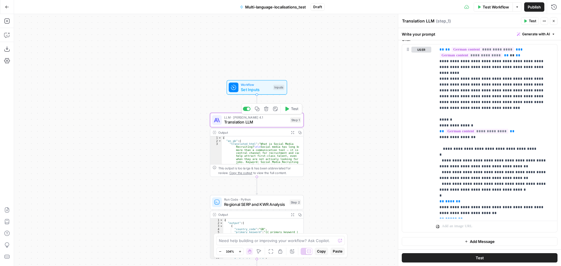
click at [295, 112] on span "Test" at bounding box center [294, 109] width 7 height 6
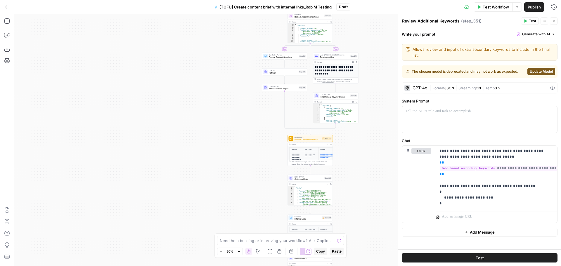
drag, startPoint x: 200, startPoint y: 168, endPoint x: 197, endPoint y: 172, distance: 5.0
click at [197, 172] on div "true false true true true false true false true false false false Workflow Set …" at bounding box center [287, 140] width 547 height 252
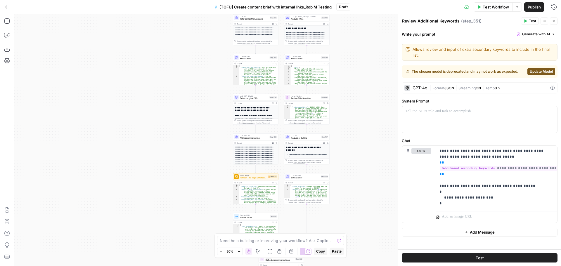
click at [191, 210] on div "true false true true true false true false true false false false Workflow Set …" at bounding box center [287, 140] width 547 height 252
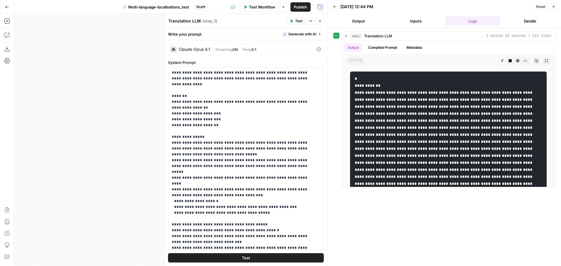
scroll to position [193, 0]
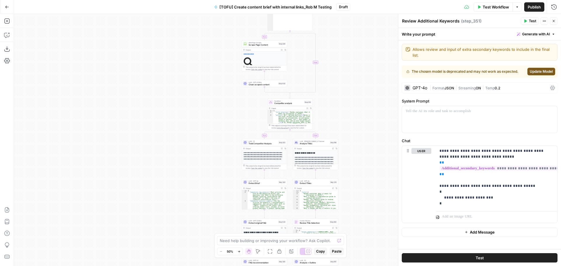
click at [217, 106] on div "true false true true true false true false true false false false Workflow Set …" at bounding box center [287, 140] width 547 height 252
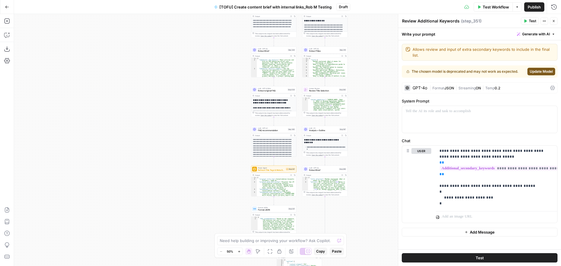
drag, startPoint x: 201, startPoint y: 161, endPoint x: 197, endPoint y: 96, distance: 65.6
click at [197, 96] on div "true false true true true false true false true false false false Workflow Set …" at bounding box center [287, 140] width 547 height 252
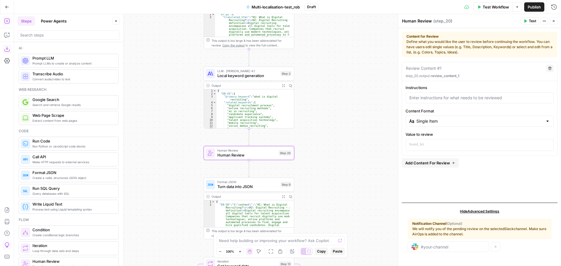
scroll to position [117, 0]
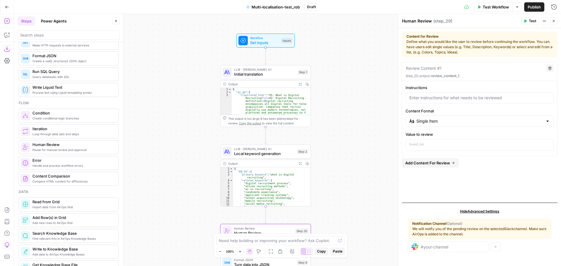
drag, startPoint x: 342, startPoint y: 57, endPoint x: 358, endPoint y: 135, distance: 79.8
click at [358, 135] on div "Workflow Set Inputs Inputs LLM · [PERSON_NAME] Opus 4.1 Initial translation Ste…" at bounding box center [287, 140] width 547 height 252
click at [288, 231] on span "Human Review" at bounding box center [263, 233] width 59 height 6
click at [277, 222] on button "Delete step" at bounding box center [275, 221] width 8 height 8
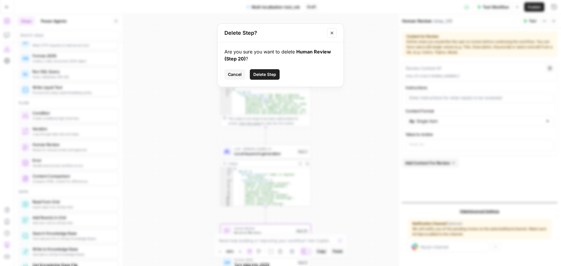
click at [269, 69] on div "Are you sure you want to delete Human Review (Step 20) ? Cancel Delete Step" at bounding box center [280, 64] width 126 height 44
click at [266, 73] on span "Delete Step" at bounding box center [264, 75] width 23 height 6
